Goal: Task Accomplishment & Management: Manage account settings

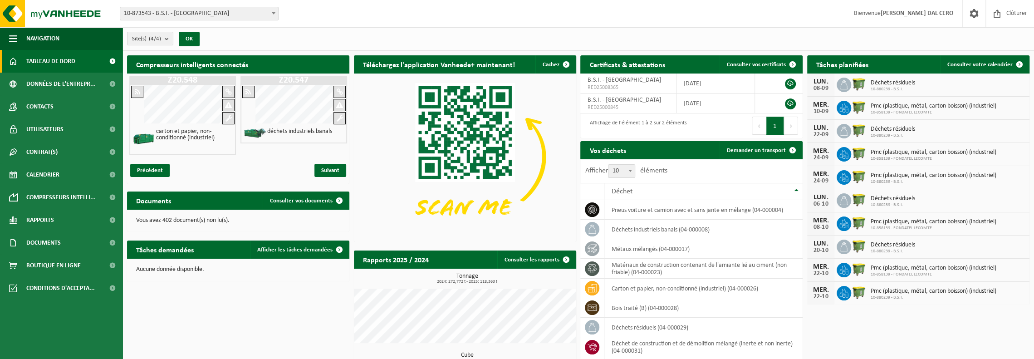
click at [216, 15] on span "10-873543 - B.S.I. - [GEOGRAPHIC_DATA]" at bounding box center [199, 13] width 158 height 13
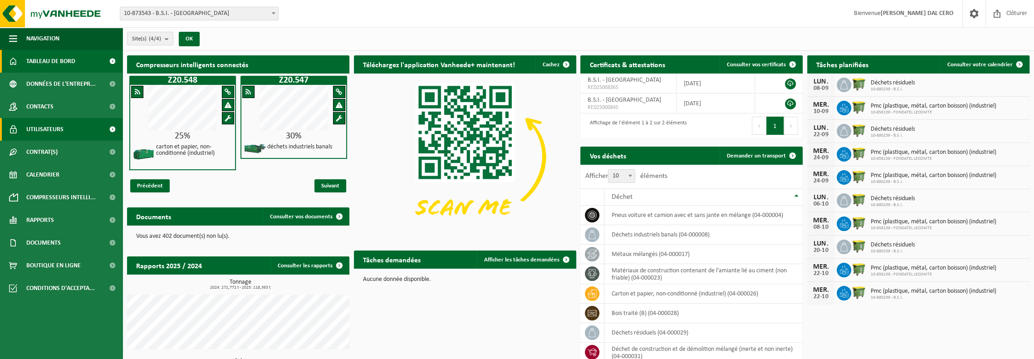
click at [70, 133] on link "Utilisateurs" at bounding box center [61, 129] width 122 height 23
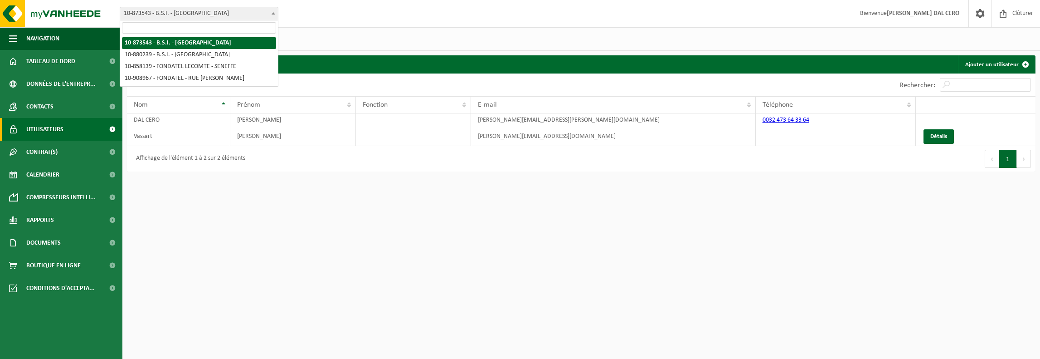
click at [176, 12] on span "10-873543 - B.S.I. - [GEOGRAPHIC_DATA]" at bounding box center [199, 13] width 158 height 13
select select "109272"
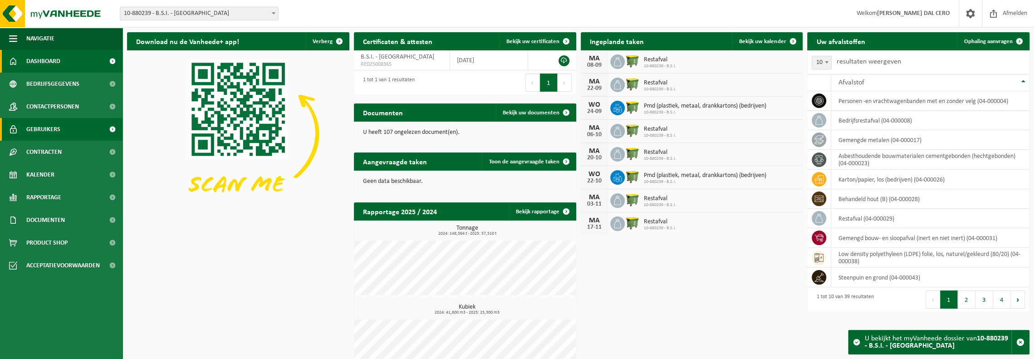
click at [66, 131] on link "Gebruikers" at bounding box center [61, 129] width 122 height 23
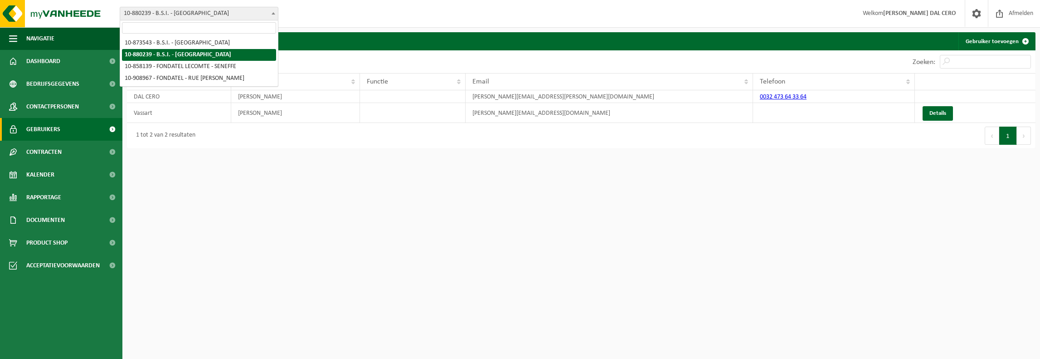
click at [171, 10] on span "10-880239 - B.S.I. - [GEOGRAPHIC_DATA]" at bounding box center [199, 13] width 158 height 13
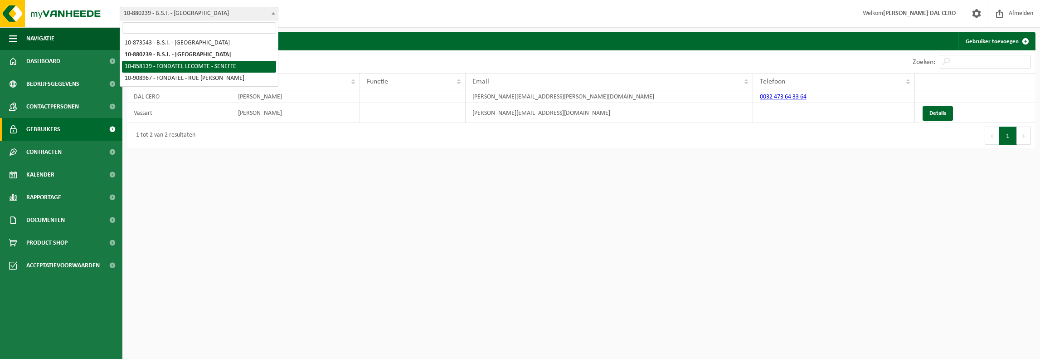
select select "106216"
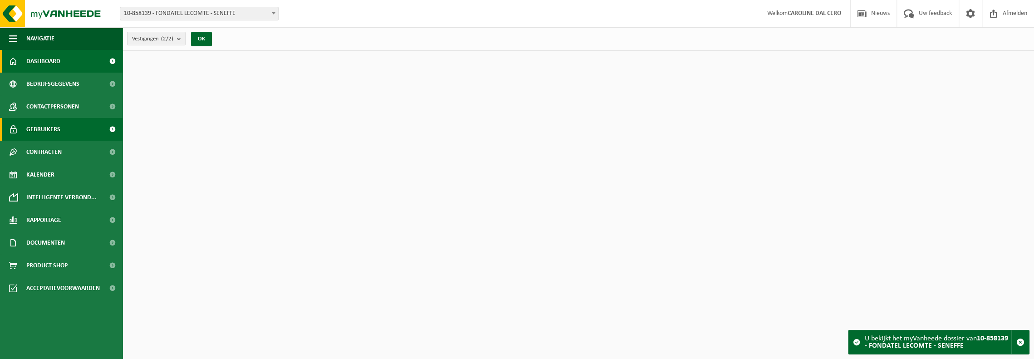
click at [62, 131] on link "Gebruikers" at bounding box center [61, 129] width 122 height 23
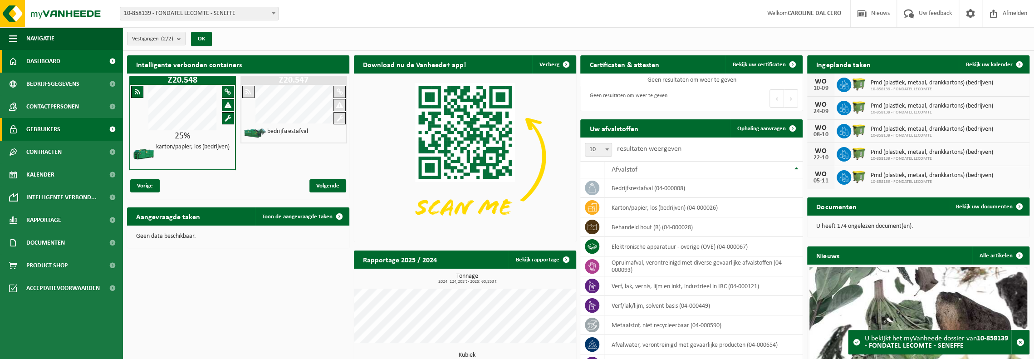
click at [62, 131] on link "Gebruikers" at bounding box center [61, 129] width 122 height 23
click at [30, 131] on span "Gebruikers" at bounding box center [43, 129] width 34 height 23
click at [57, 131] on span "Gebruikers" at bounding box center [43, 129] width 34 height 23
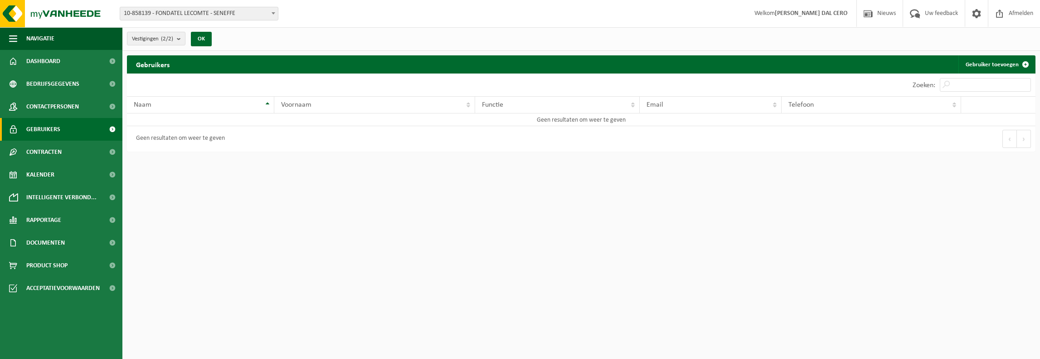
click at [54, 132] on span "Gebruikers" at bounding box center [43, 129] width 34 height 23
click at [227, 11] on span "10-858139 - FONDATEL LECOMTE - SENEFFE" at bounding box center [199, 13] width 158 height 13
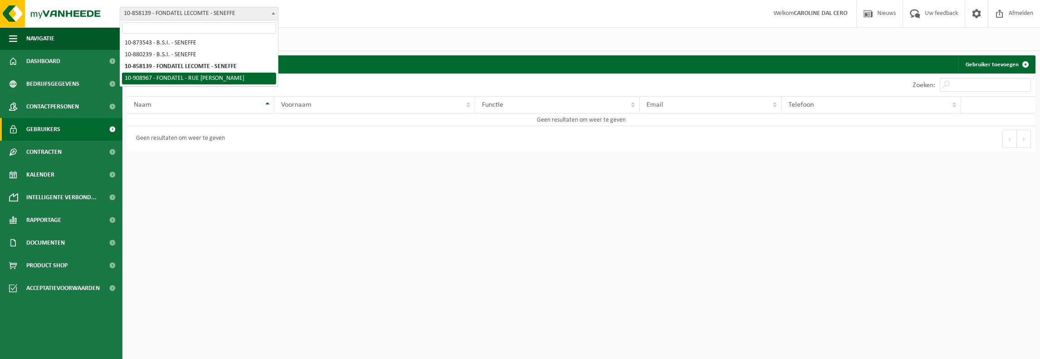
select select "123833"
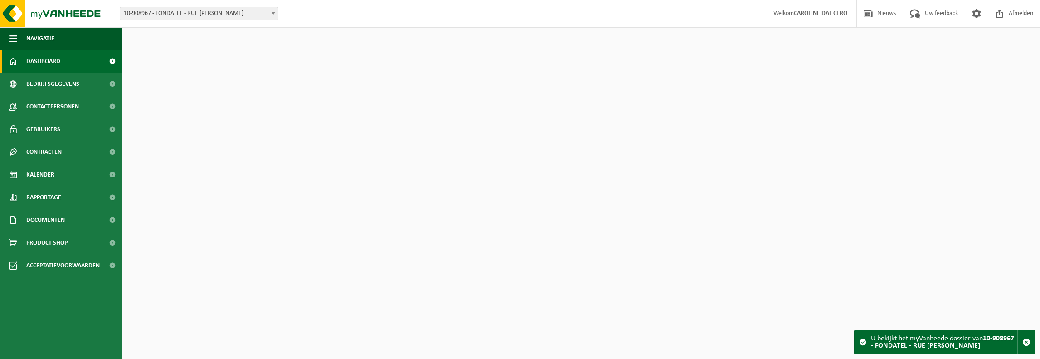
click at [31, 126] on span "Gebruikers" at bounding box center [43, 129] width 34 height 23
